Goal: Transaction & Acquisition: Purchase product/service

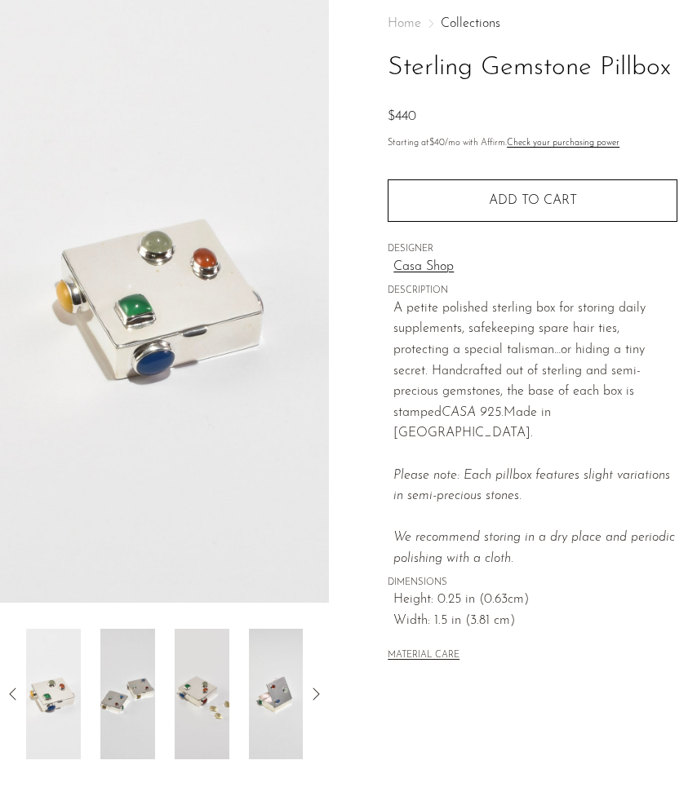
scroll to position [94, 0]
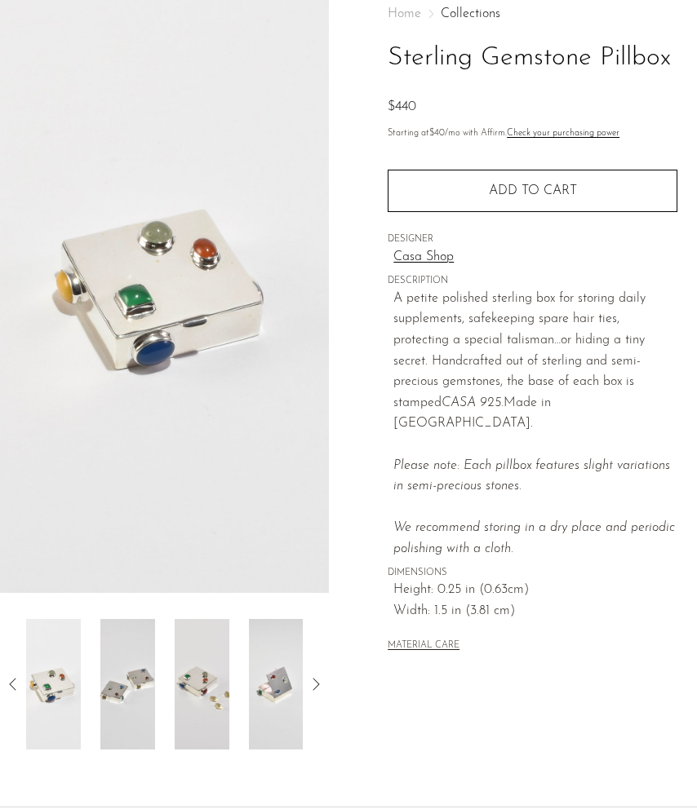
click at [149, 656] on img at bounding box center [127, 684] width 55 height 131
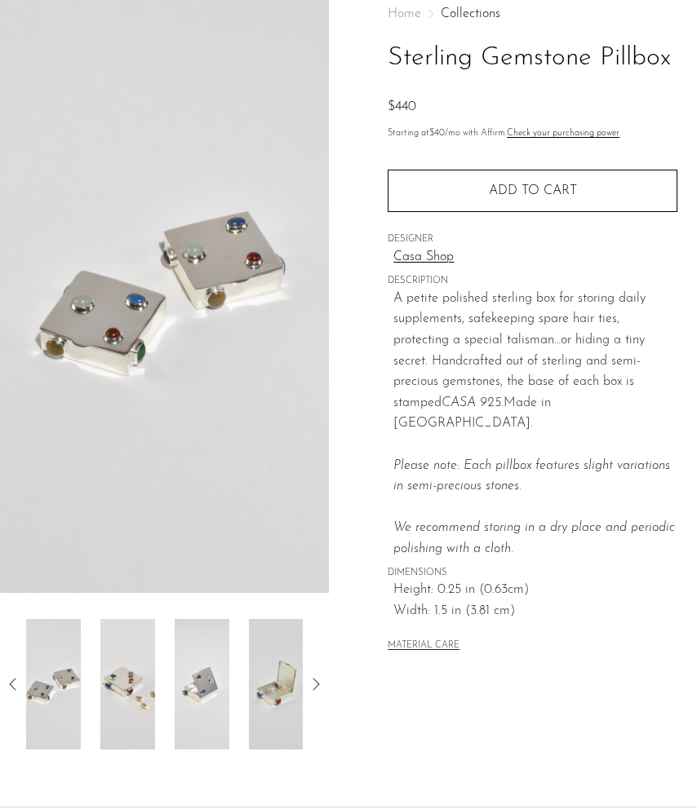
click at [136, 663] on img at bounding box center [127, 684] width 55 height 131
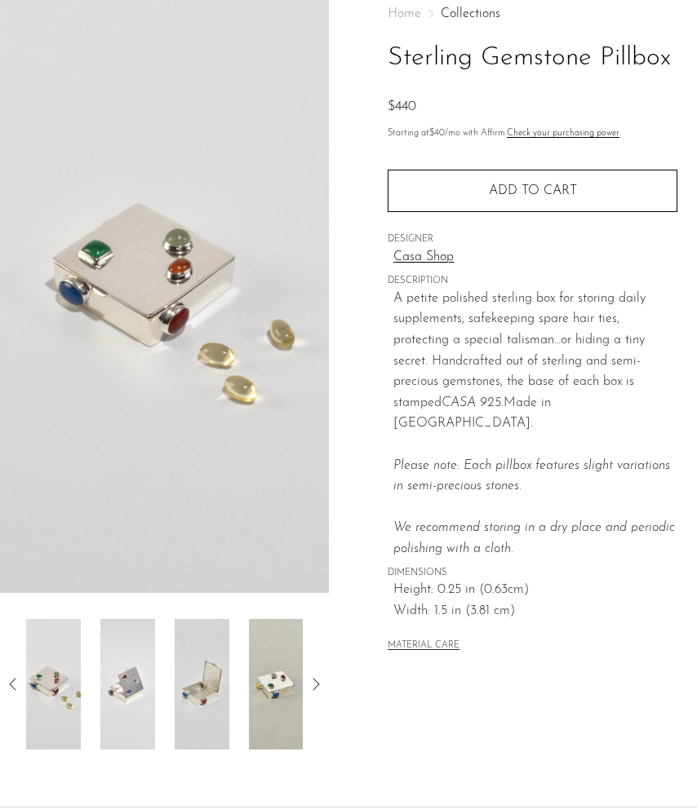
click at [136, 663] on img at bounding box center [127, 684] width 55 height 131
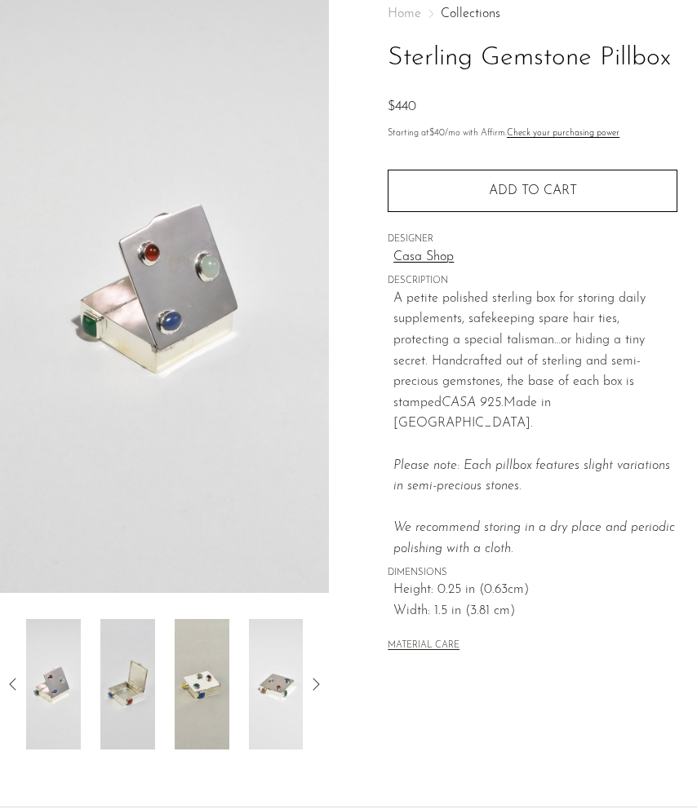
click at [136, 663] on img at bounding box center [127, 684] width 55 height 131
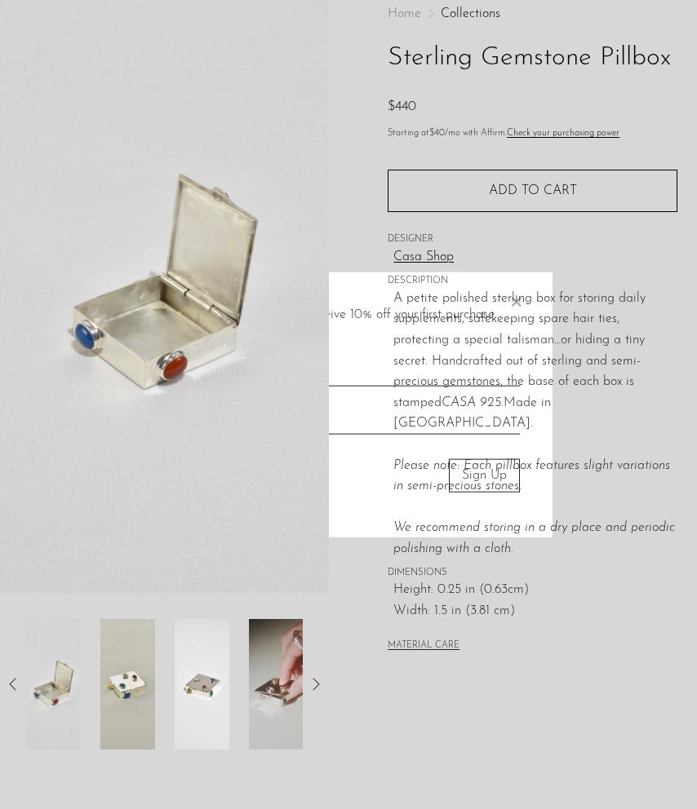
click at [136, 663] on body "Shop Featured New Arrivals Bestsellers" at bounding box center [348, 560] width 697 height 1308
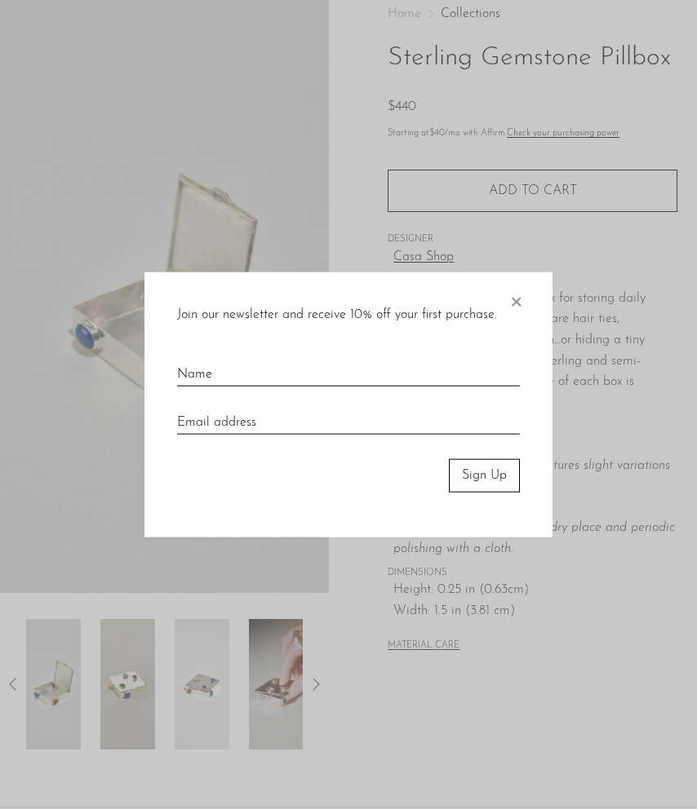
click at [513, 303] on span "×" at bounding box center [516, 299] width 16 height 52
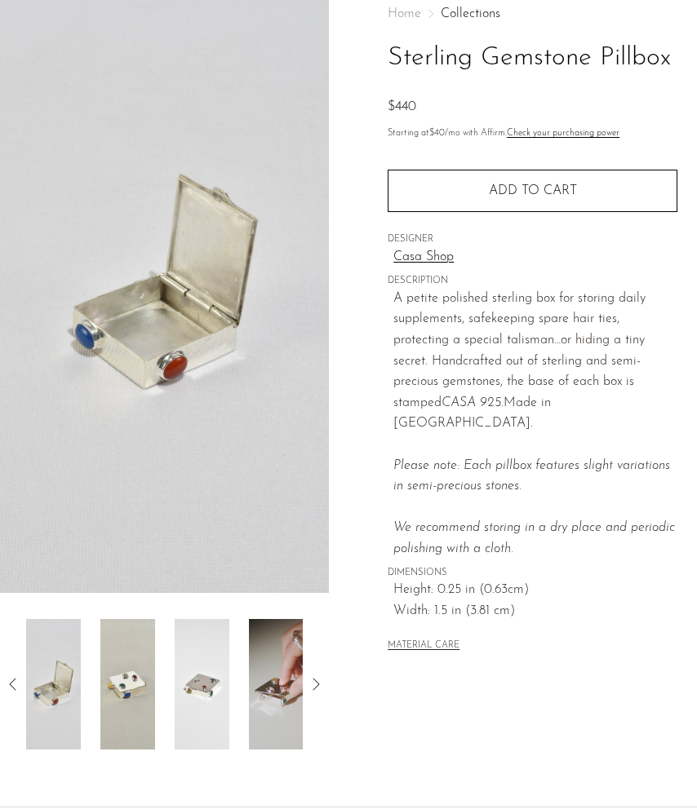
click at [138, 662] on img at bounding box center [127, 684] width 55 height 131
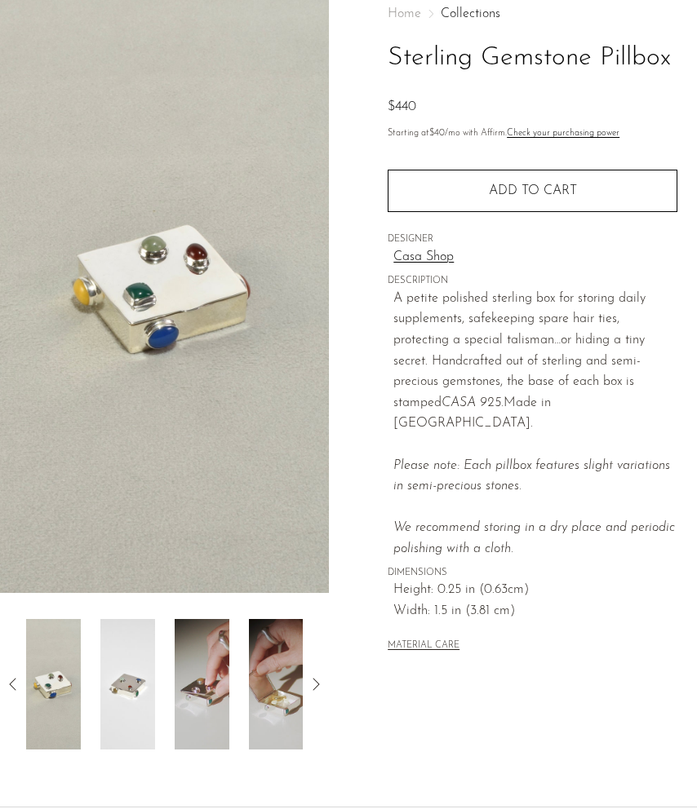
click at [132, 667] on img at bounding box center [127, 684] width 55 height 131
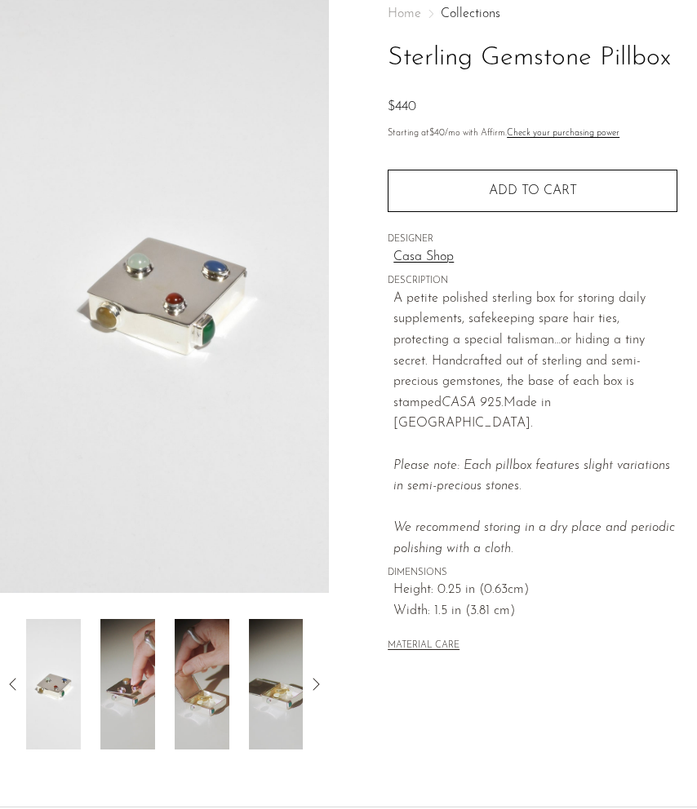
click at [132, 667] on img at bounding box center [127, 684] width 55 height 131
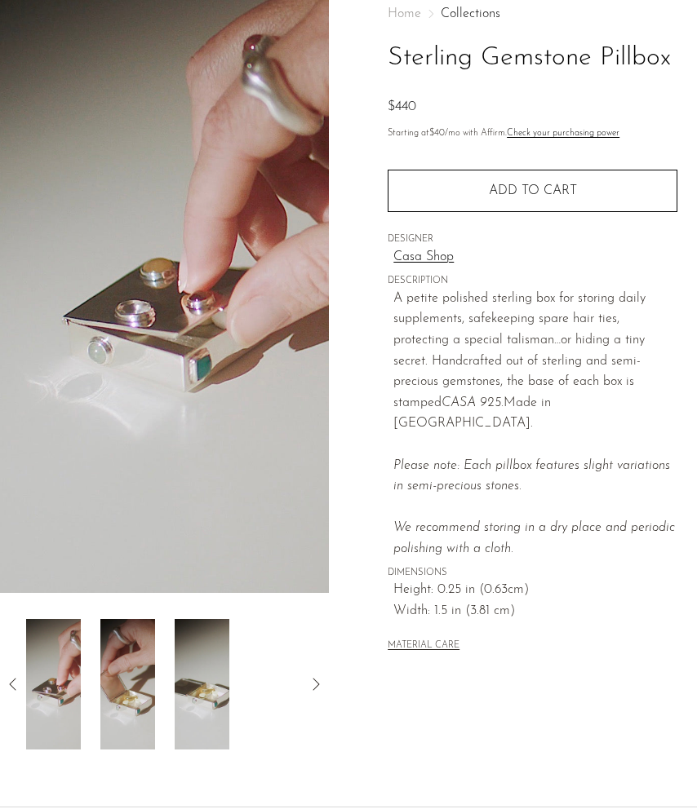
click at [132, 667] on img at bounding box center [127, 684] width 55 height 131
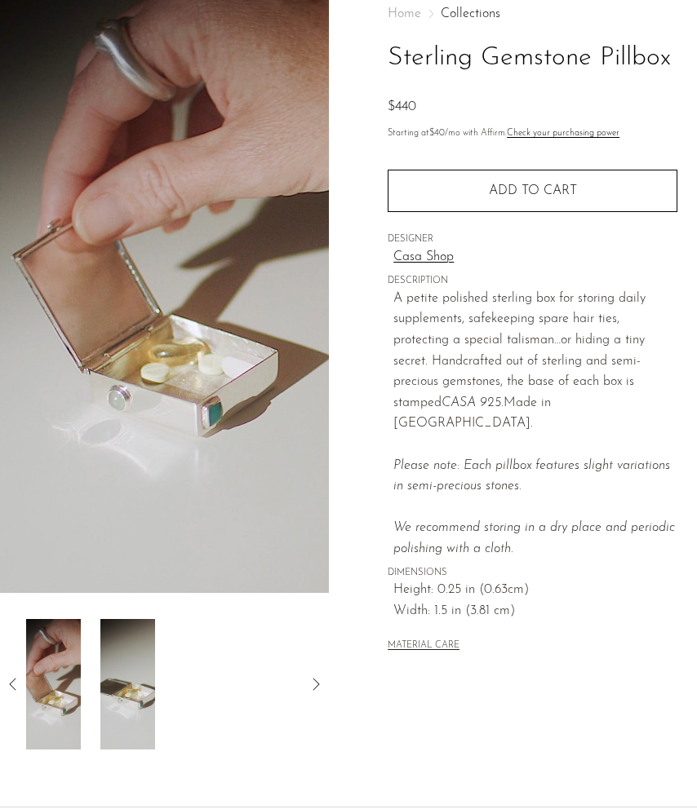
click at [132, 667] on img at bounding box center [127, 684] width 55 height 131
